Goal: Task Accomplishment & Management: Use online tool/utility

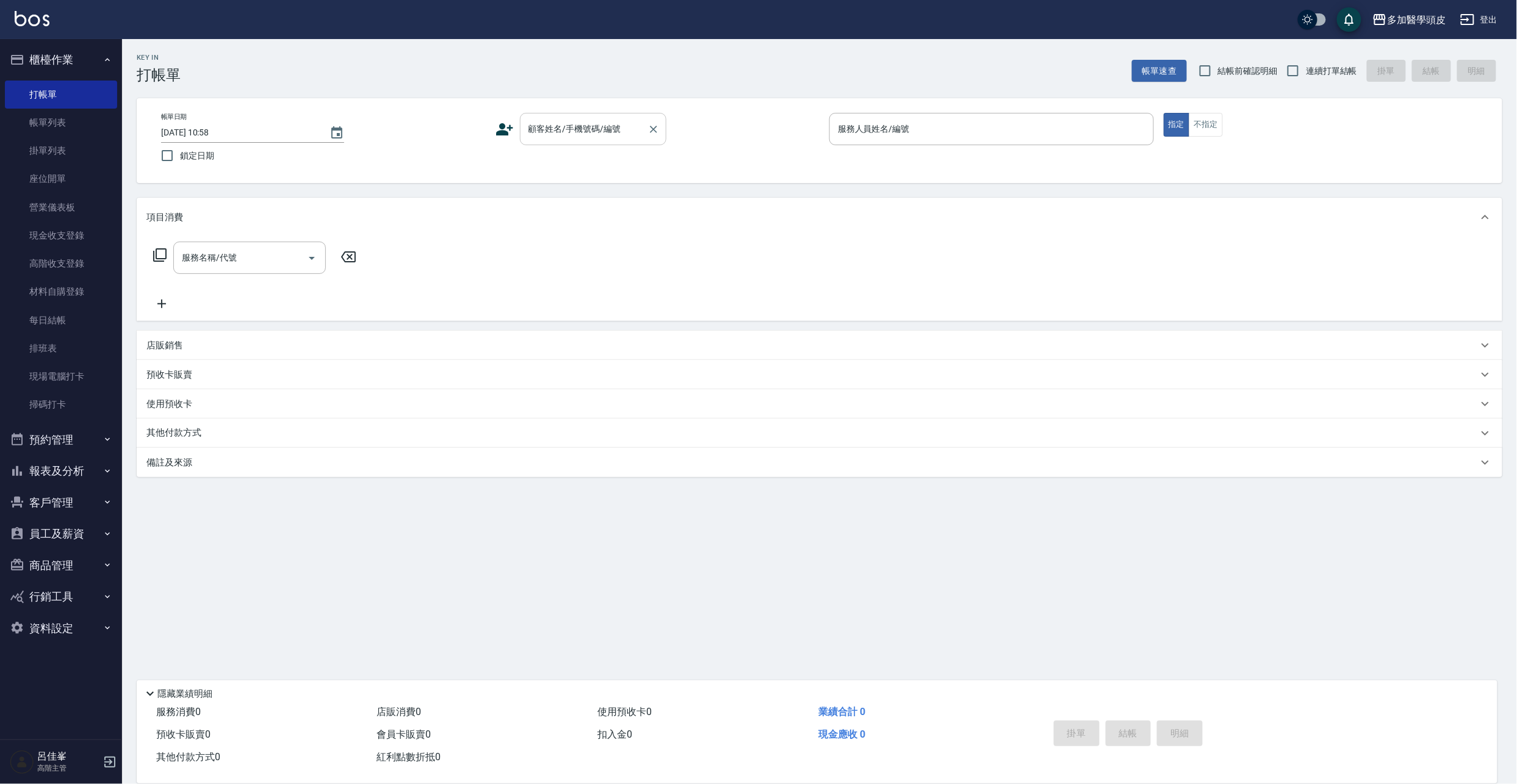
click at [527, 135] on input "顧客姓名/手機號碼/編號" at bounding box center [584, 129] width 117 height 22
type input "ㄓㄢ3"
click at [553, 137] on input "顧客姓名/手機號碼/編號" at bounding box center [584, 129] width 117 height 22
type input "展展"
click at [656, 129] on icon "Clear" at bounding box center [654, 129] width 12 height 12
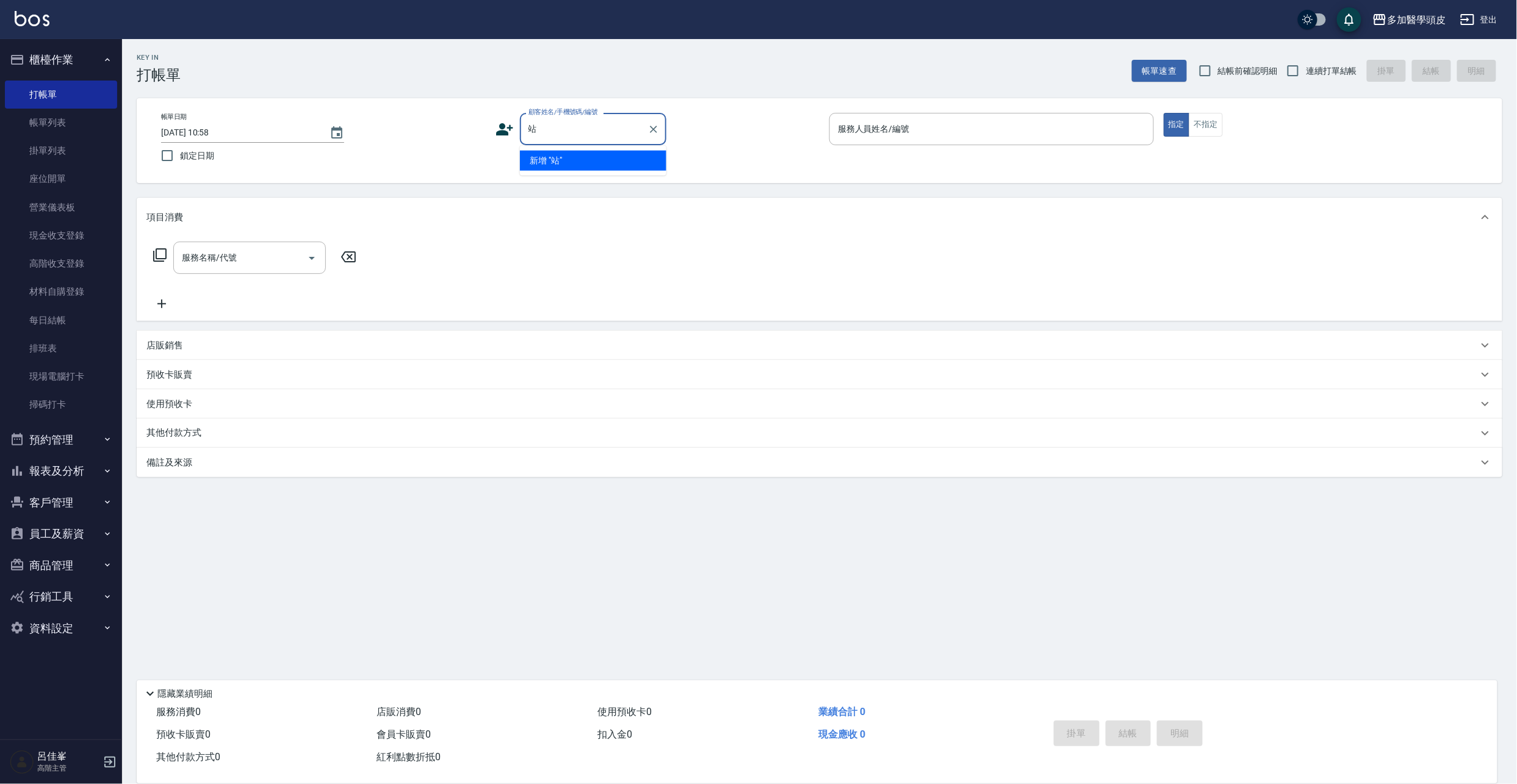
type input "暫"
click at [653, 128] on icon "Clear" at bounding box center [654, 129] width 7 height 7
click at [623, 181] on li "[PERSON_NAME]/0970981389/" at bounding box center [593, 181] width 146 height 20
type input "[PERSON_NAME]/0970981389/"
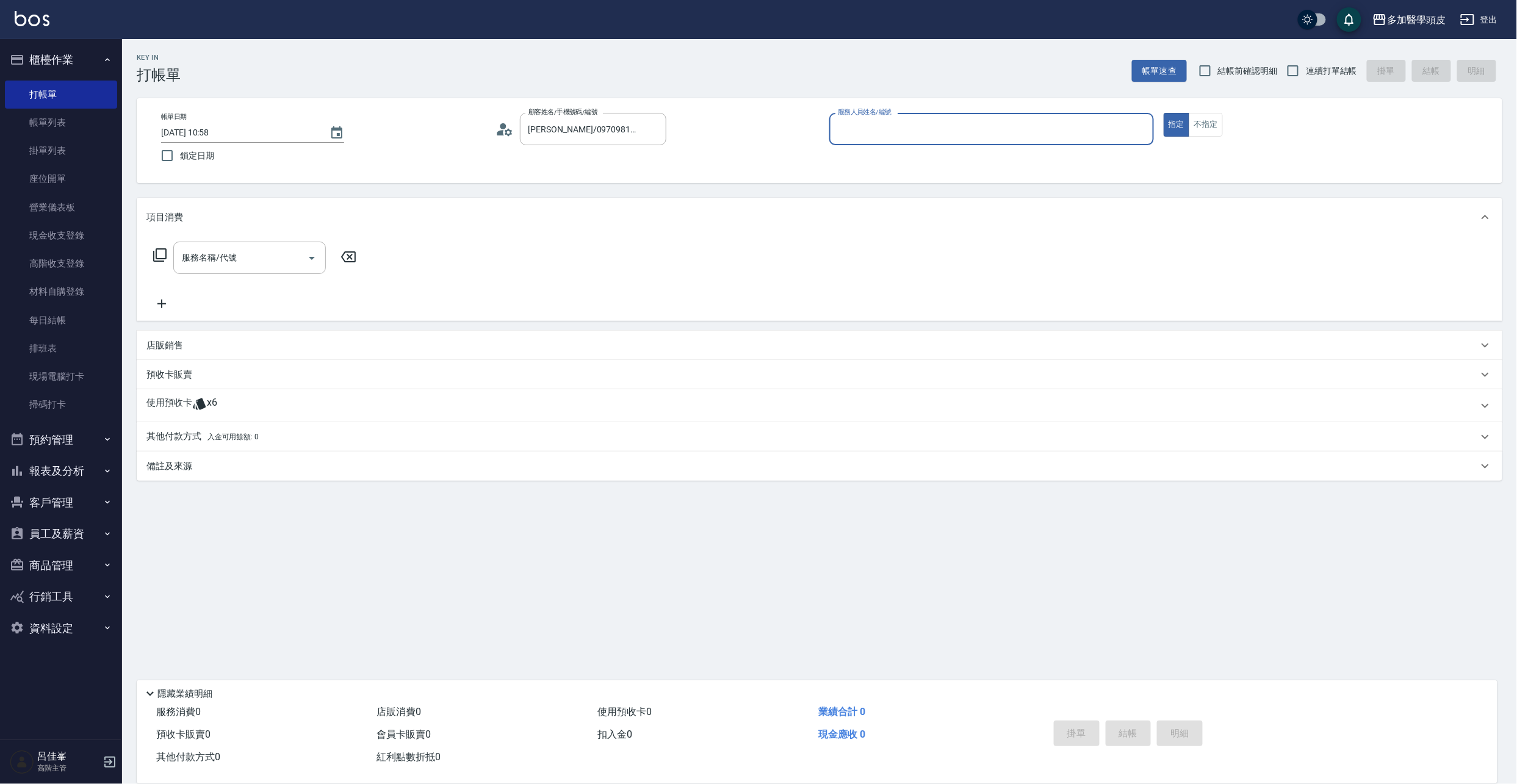
click at [184, 411] on p "使用預收卡" at bounding box center [169, 405] width 46 height 18
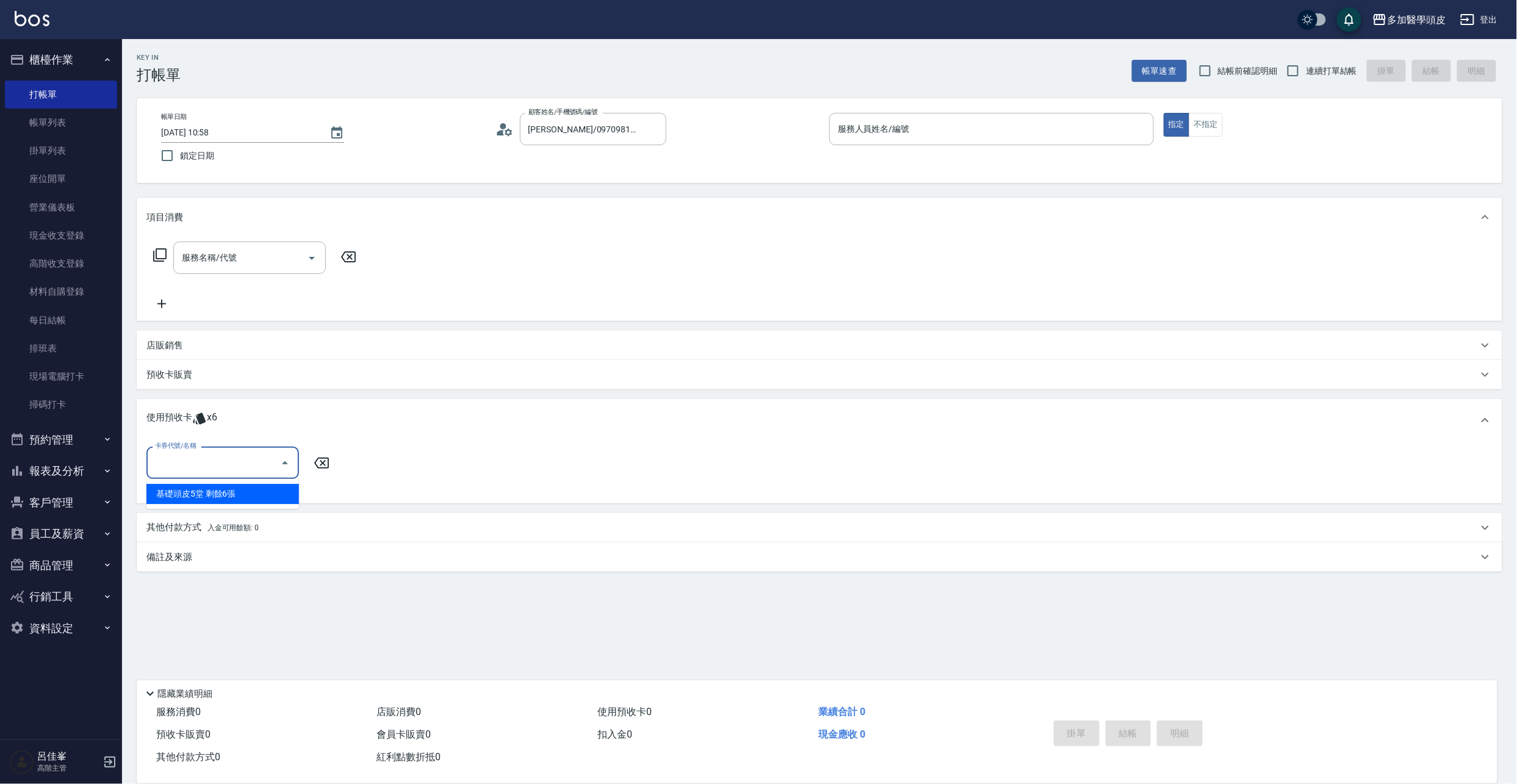
click at [200, 459] on input "卡券代號/名稱" at bounding box center [214, 463] width 123 height 22
click at [179, 498] on div "基礎頭皮5堂 剩餘6張" at bounding box center [222, 494] width 152 height 20
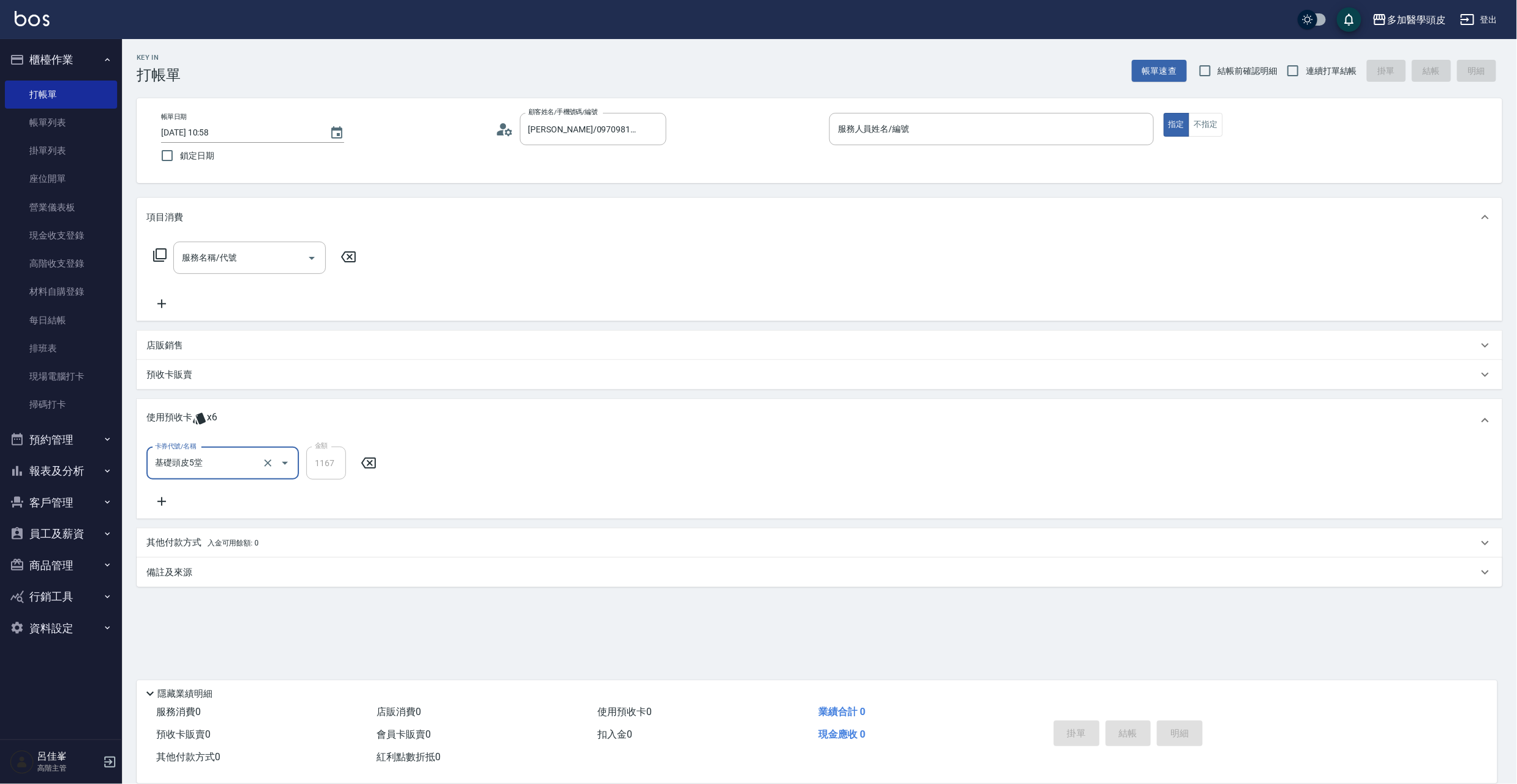
type input "基礎頭皮5堂"
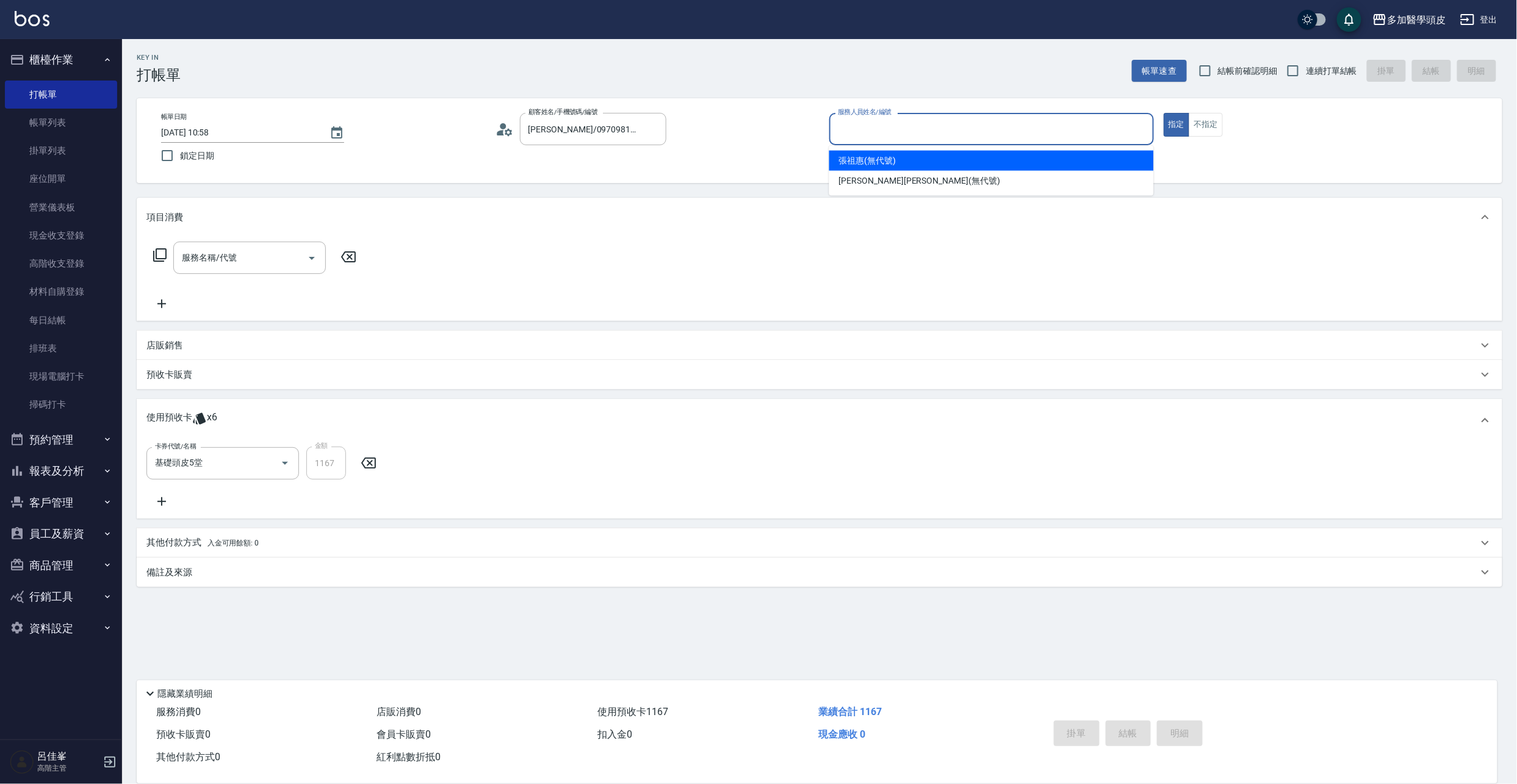
click at [861, 131] on input "服務人員姓名/編號" at bounding box center [991, 129] width 313 height 22
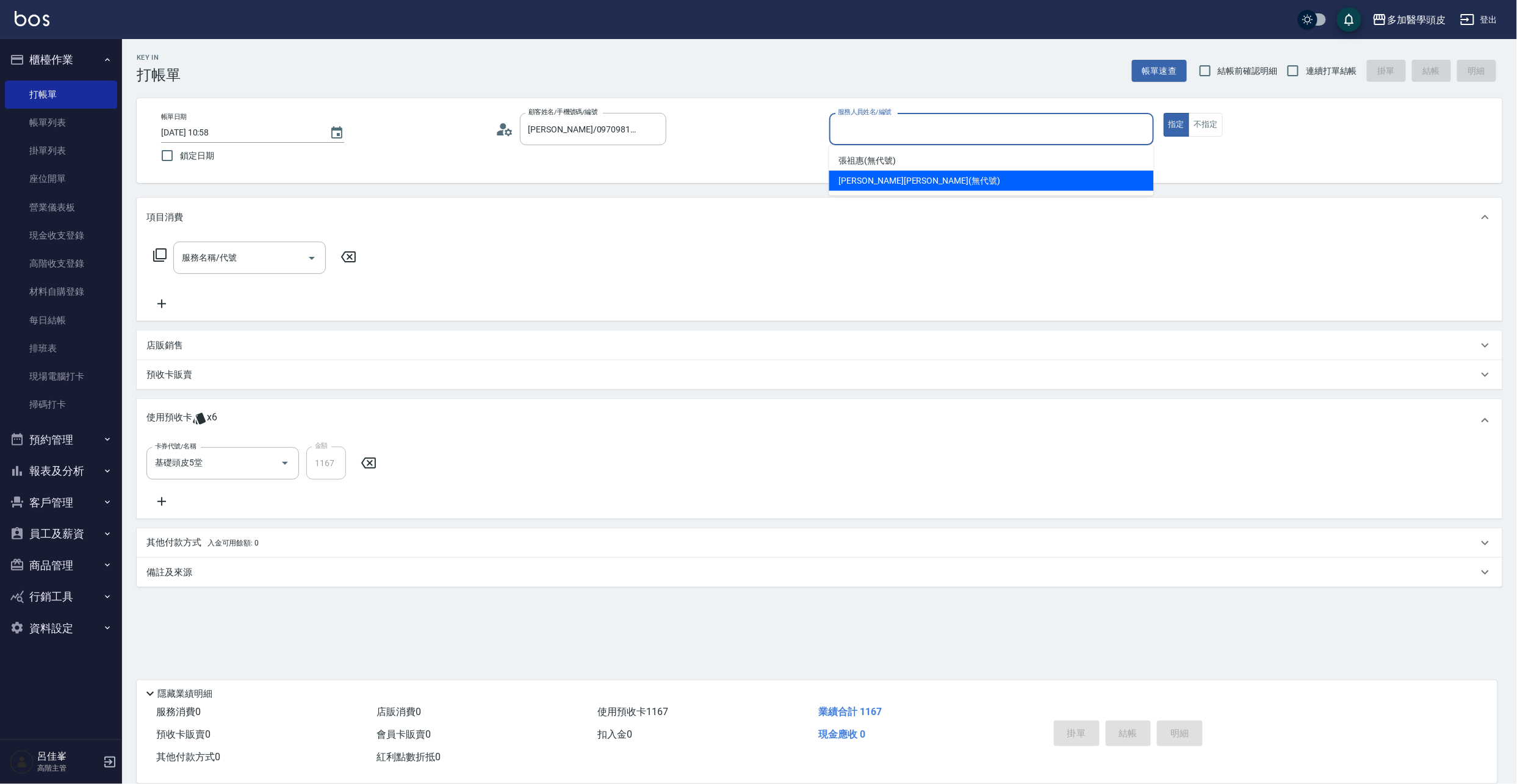
click at [844, 184] on span "[PERSON_NAME]Uni (無代號)" at bounding box center [919, 181] width 161 height 13
type input "[PERSON_NAME]Uni(無代號)"
